Goal: Transaction & Acquisition: Book appointment/travel/reservation

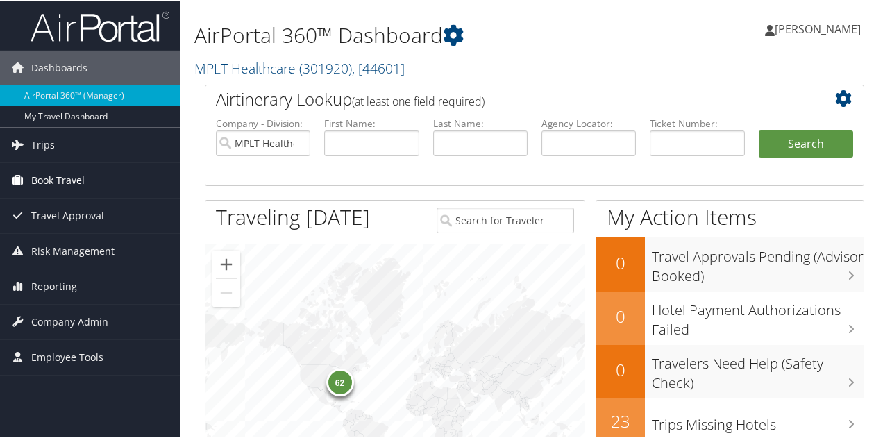
click at [66, 181] on span "Book Travel" at bounding box center [57, 179] width 53 height 35
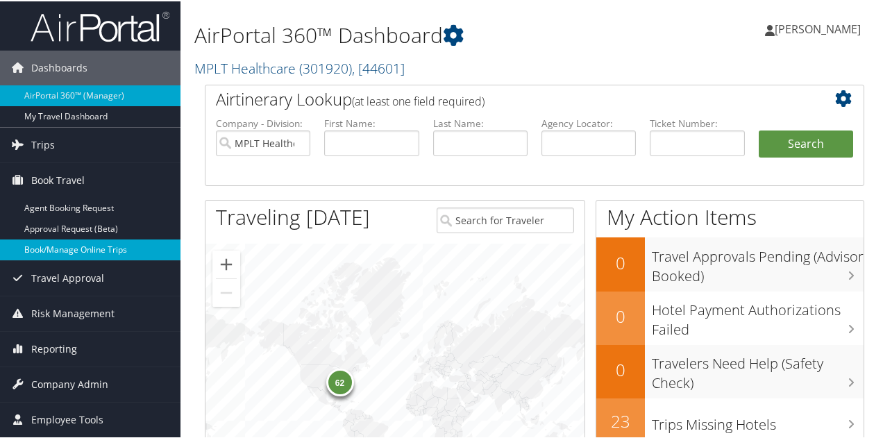
click at [51, 249] on link "Book/Manage Online Trips" at bounding box center [90, 248] width 180 height 21
